Goal: Information Seeking & Learning: Learn about a topic

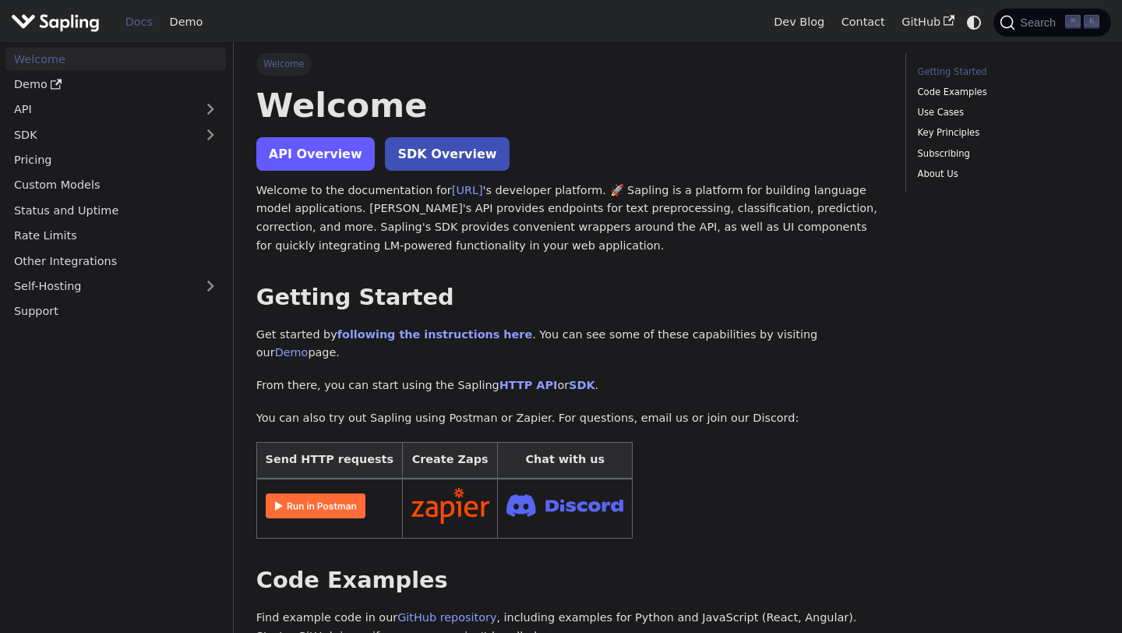
click at [310, 161] on link "API Overview" at bounding box center [315, 154] width 118 height 34
